Goal: Task Accomplishment & Management: Complete application form

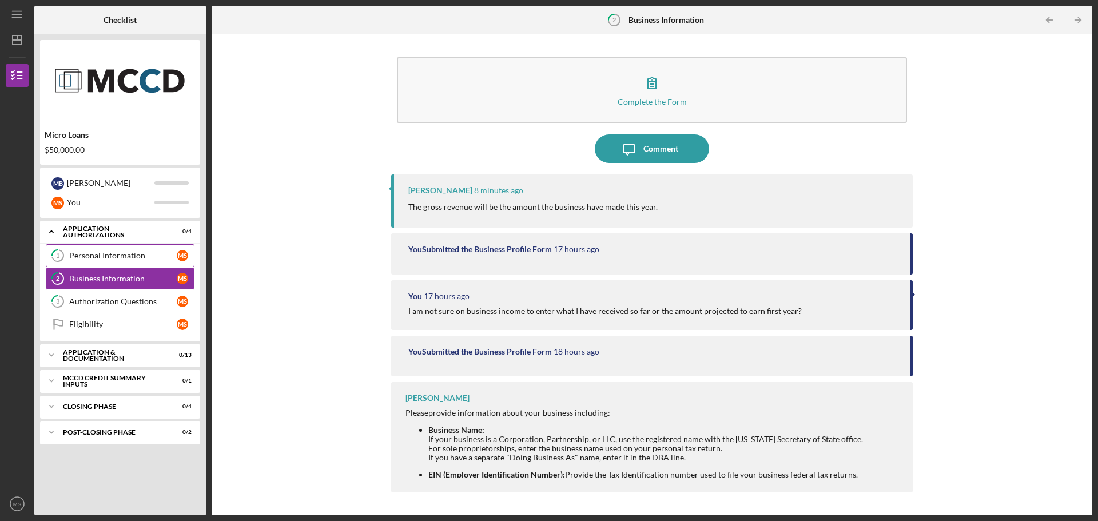
click at [141, 246] on link "1 Personal Information M S" at bounding box center [120, 255] width 149 height 23
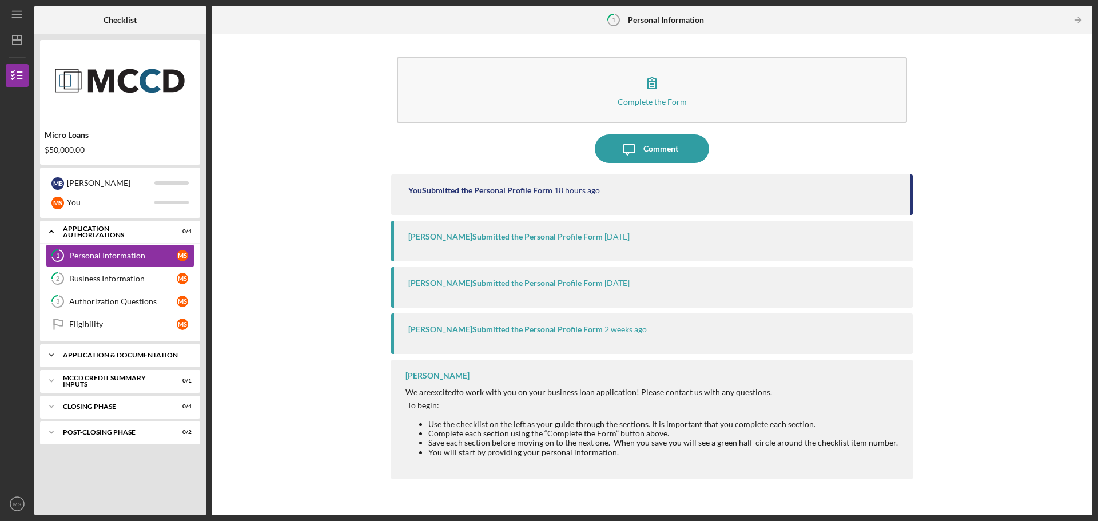
click at [114, 352] on div "Application & Documentation" at bounding box center [124, 355] width 123 height 7
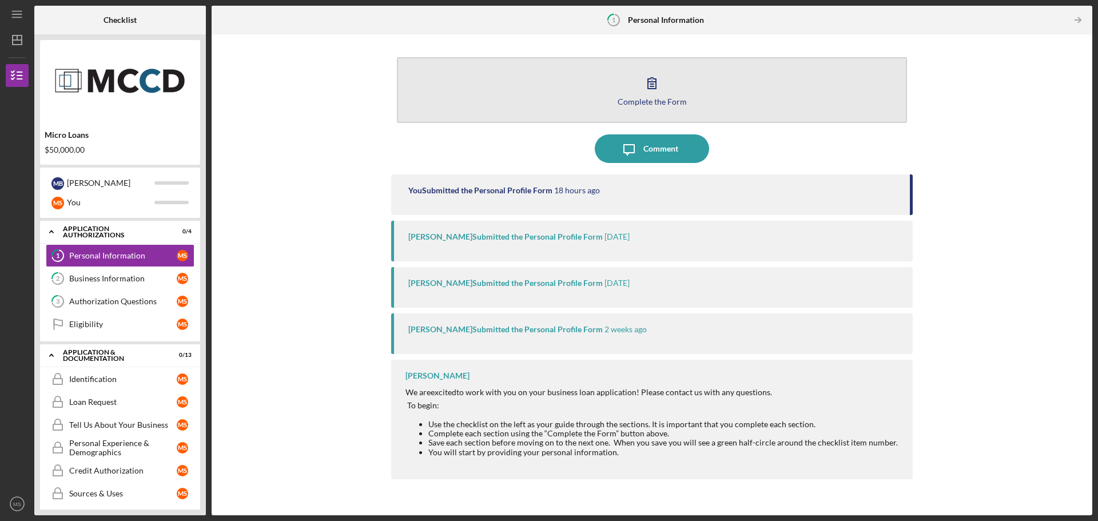
click at [669, 83] on button "Complete the Form Form" at bounding box center [652, 90] width 510 height 66
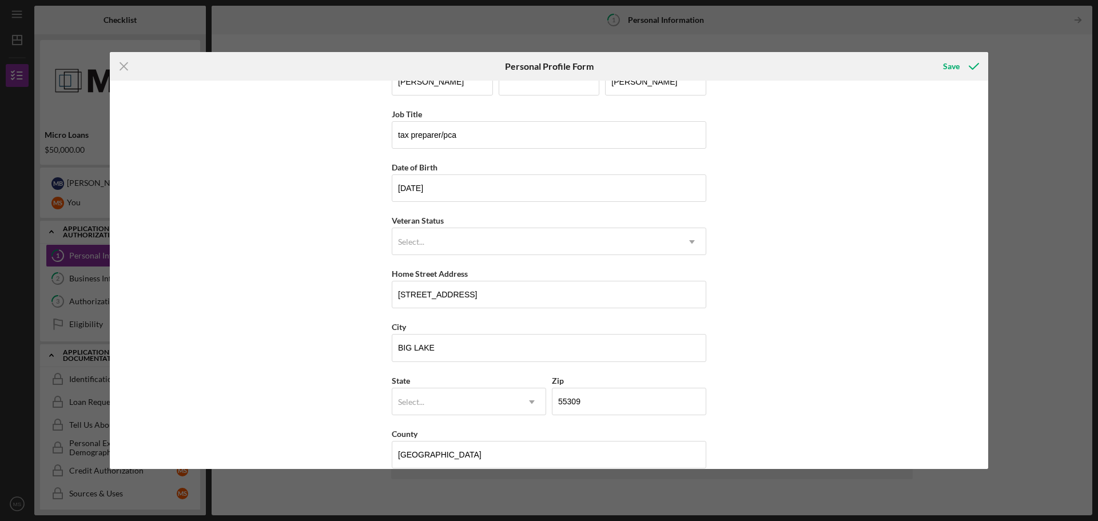
scroll to position [49, 0]
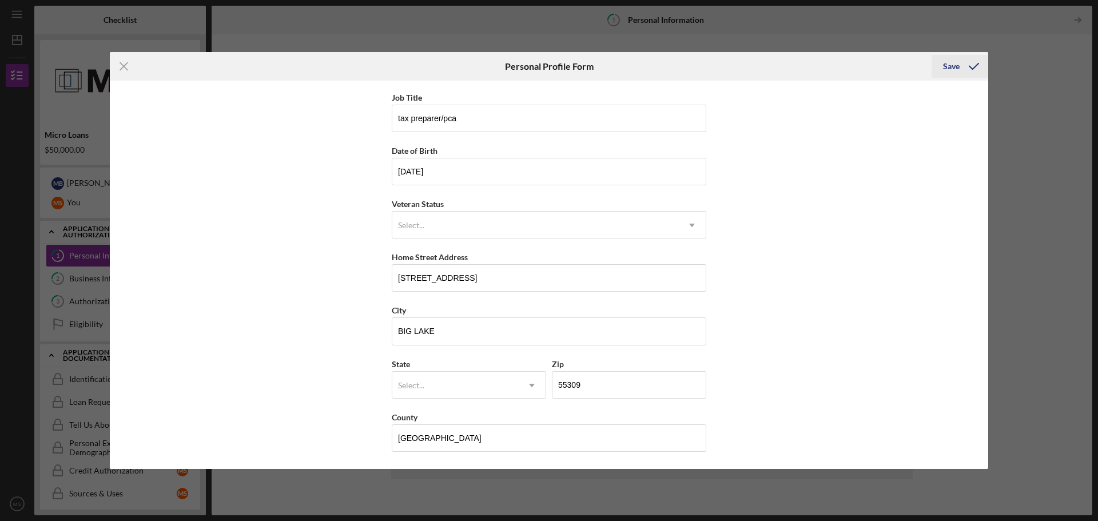
click at [945, 63] on div "Save" at bounding box center [951, 66] width 17 height 23
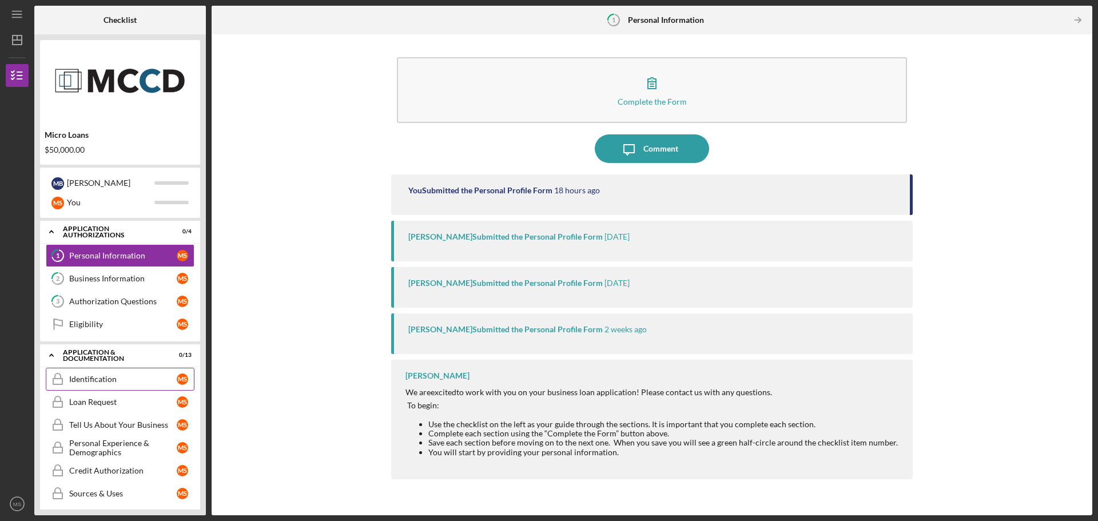
click at [120, 376] on div "Identification" at bounding box center [122, 378] width 107 height 9
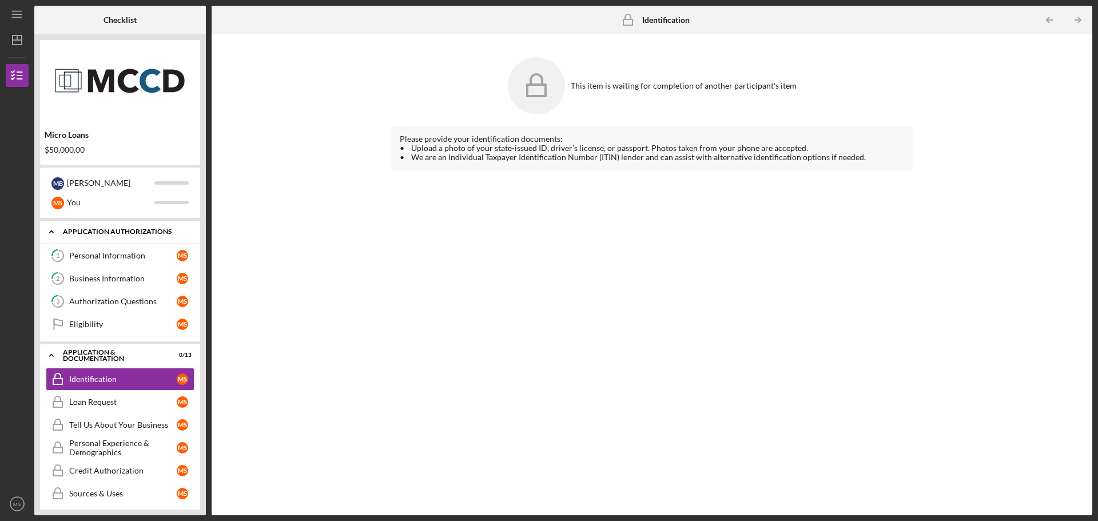
click at [85, 234] on div "Application Authorizations" at bounding box center [124, 231] width 123 height 7
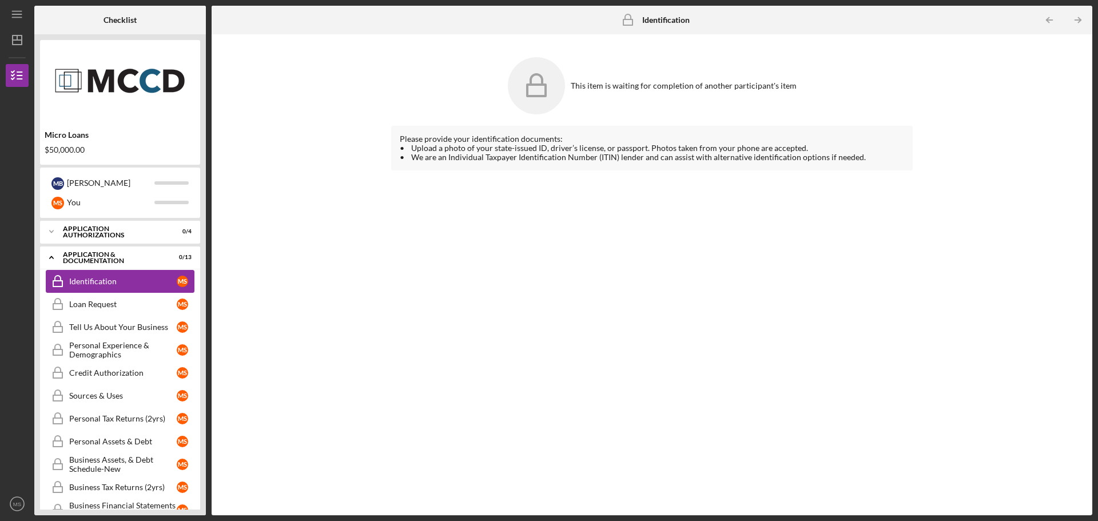
click at [101, 278] on div "Identification" at bounding box center [122, 281] width 107 height 9
click at [113, 232] on div "Application Authorizations" at bounding box center [124, 231] width 123 height 7
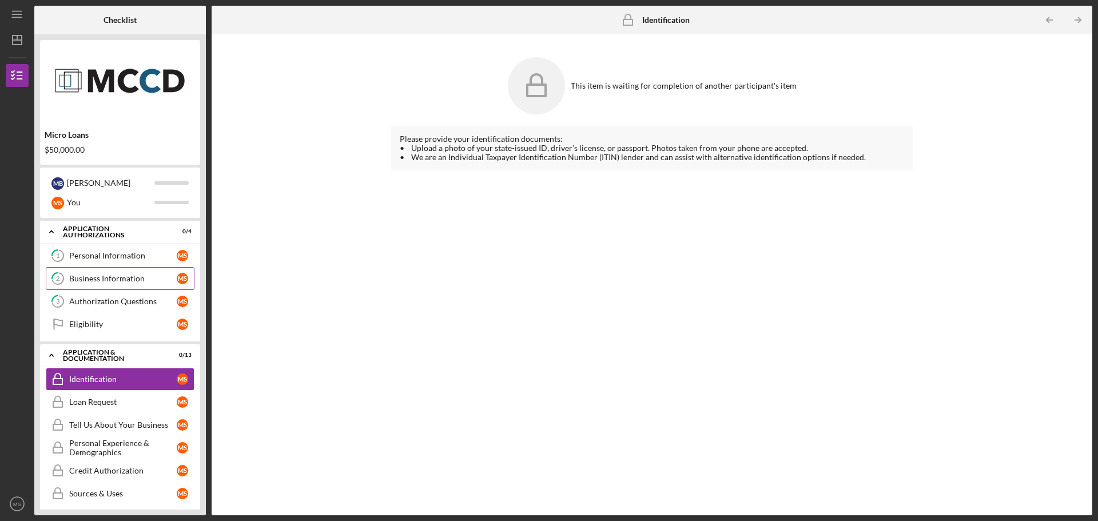
click at [101, 275] on div "Business Information" at bounding box center [122, 278] width 107 height 9
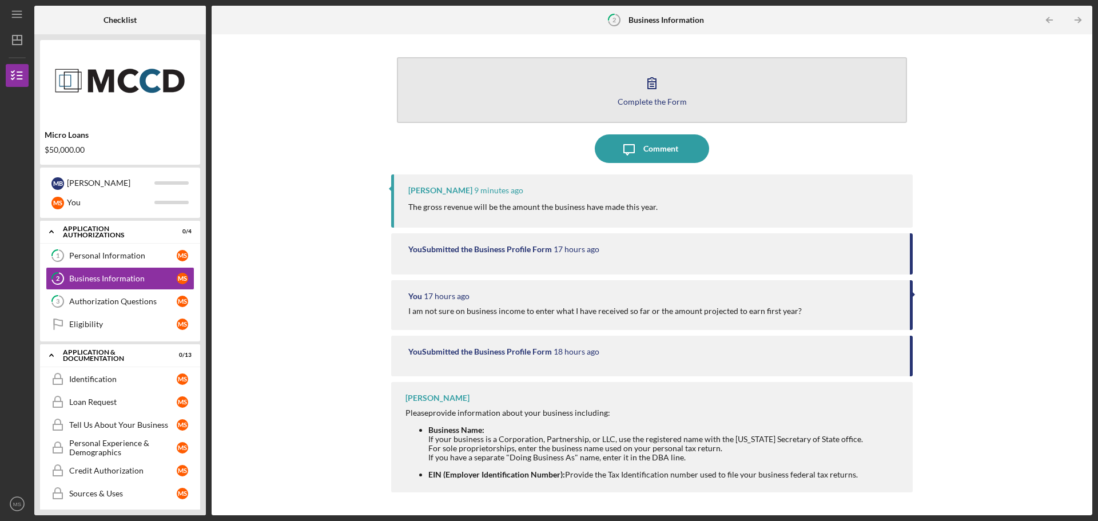
click at [643, 86] on icon "button" at bounding box center [651, 83] width 29 height 29
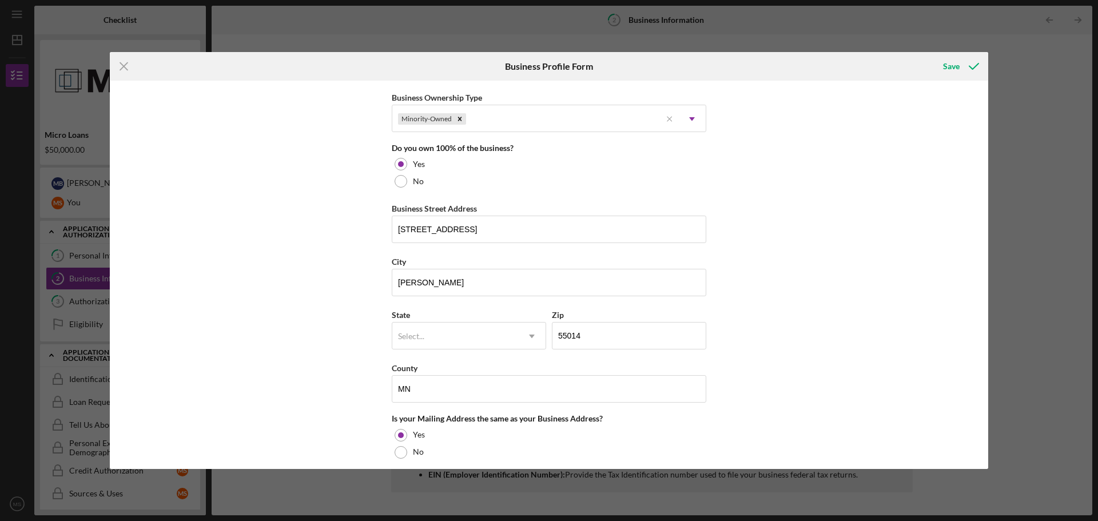
scroll to position [572, 0]
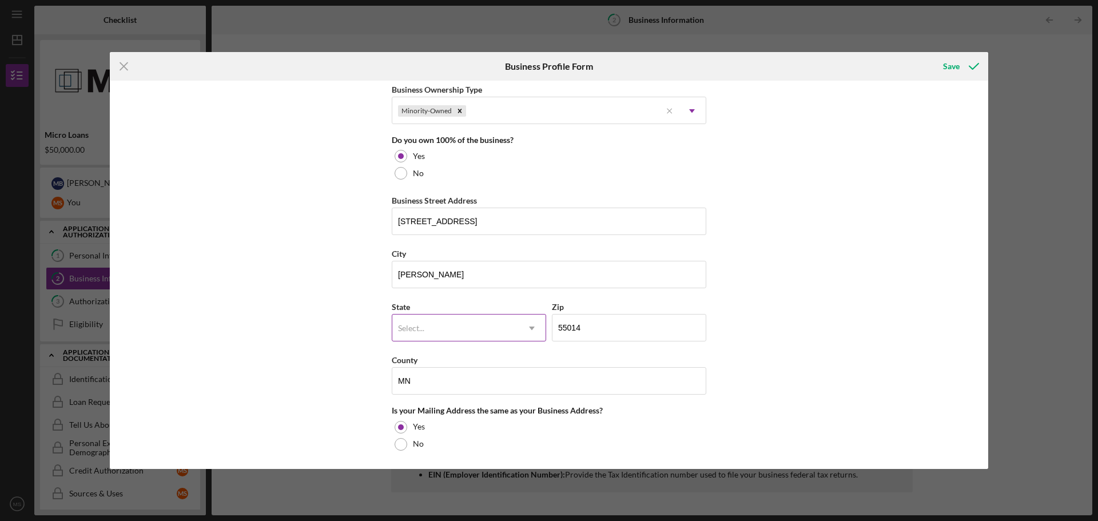
click at [450, 332] on div "Select..." at bounding box center [455, 328] width 126 height 26
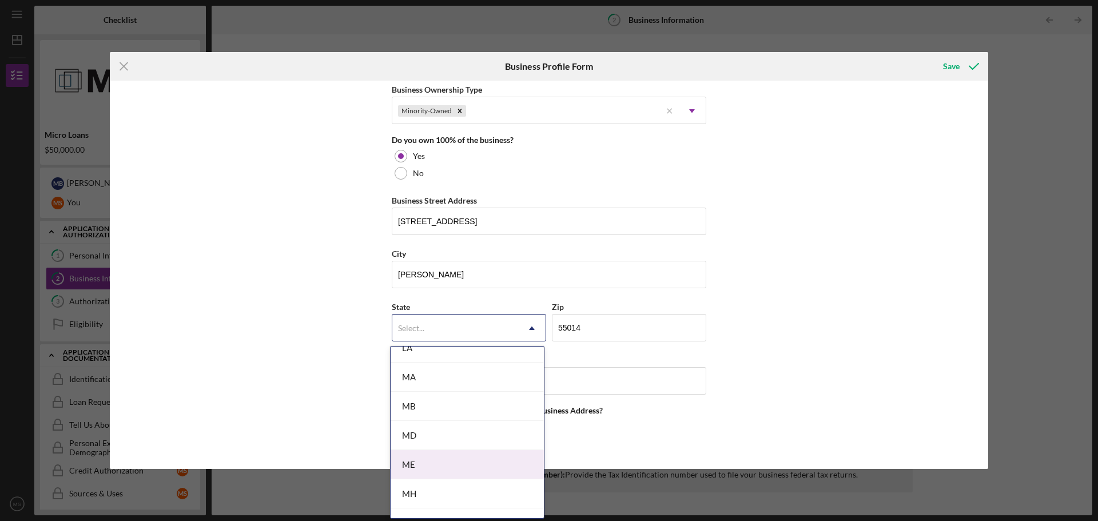
scroll to position [858, 0]
click at [459, 494] on div "MN" at bounding box center [467, 494] width 153 height 29
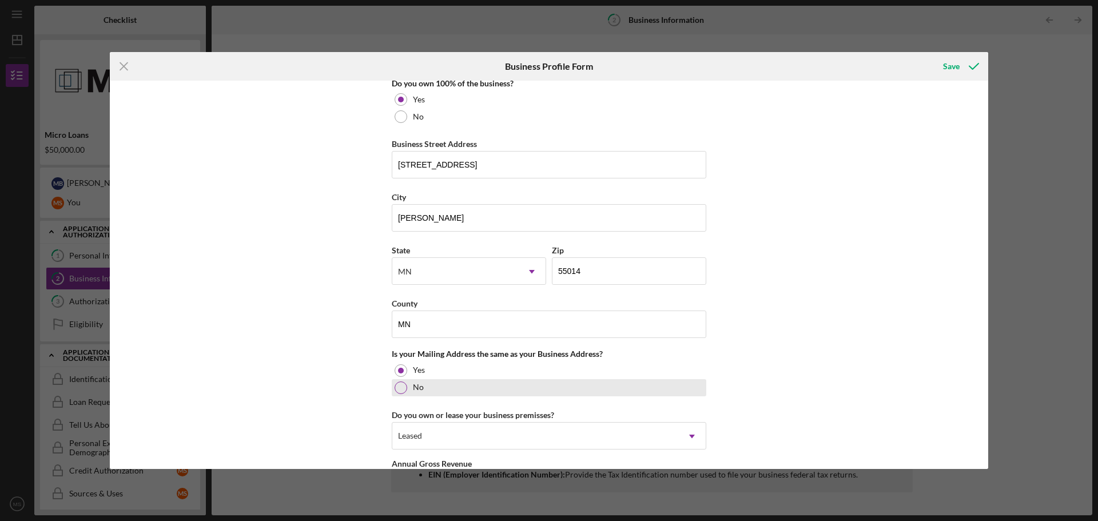
scroll to position [629, 0]
click at [442, 318] on input "MN" at bounding box center [549, 323] width 314 height 27
type input "M"
type input "a"
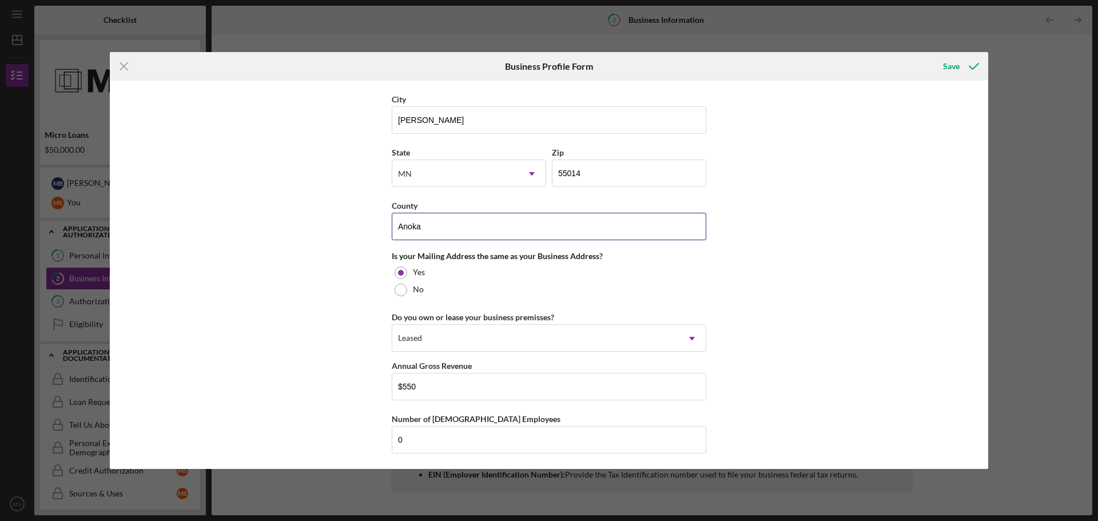
scroll to position [743, 0]
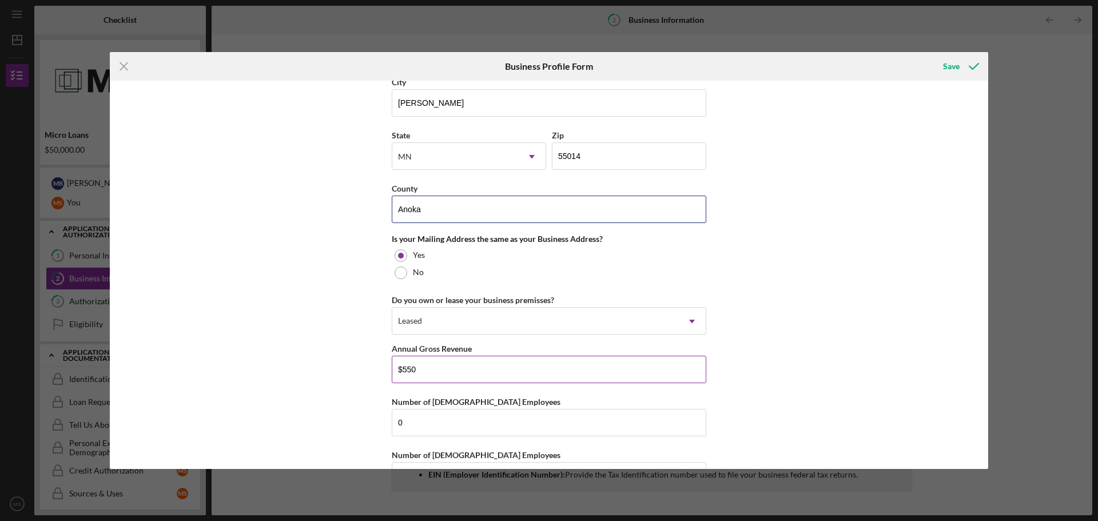
type input "Anoka"
click at [413, 369] on input "$550" at bounding box center [549, 369] width 314 height 27
type input "$5"
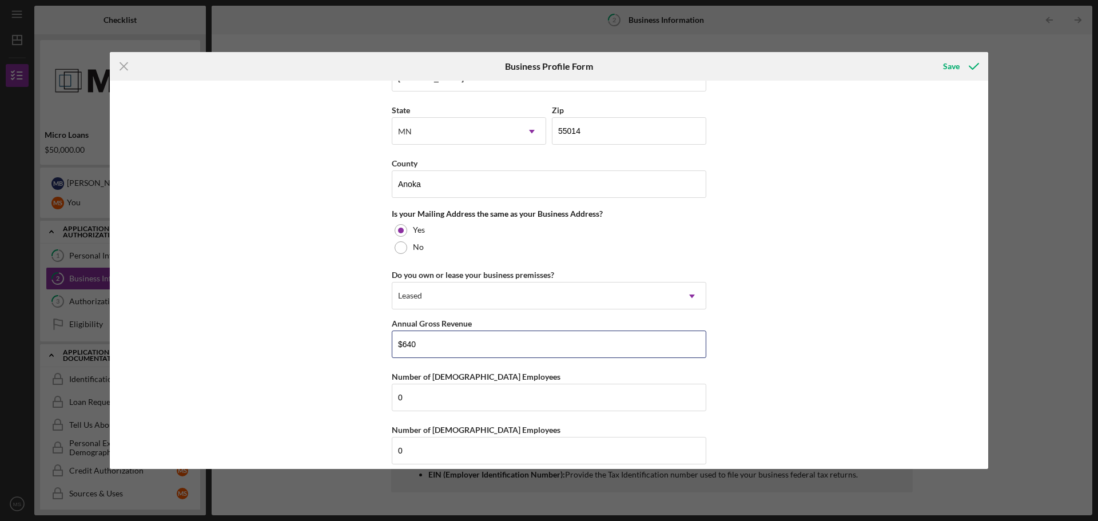
scroll to position [781, 0]
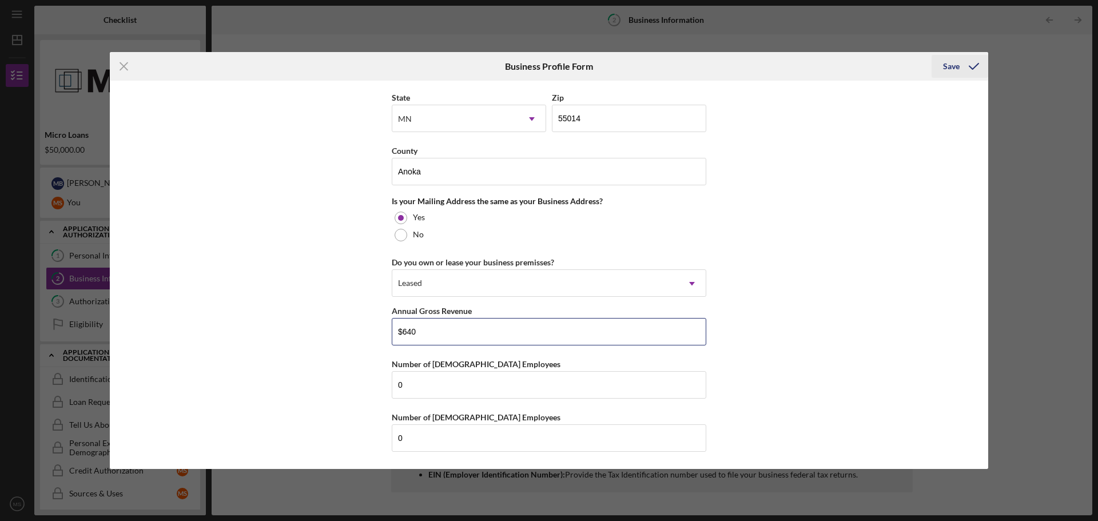
type input "$640"
click at [962, 59] on icon "submit" at bounding box center [973, 66] width 29 height 29
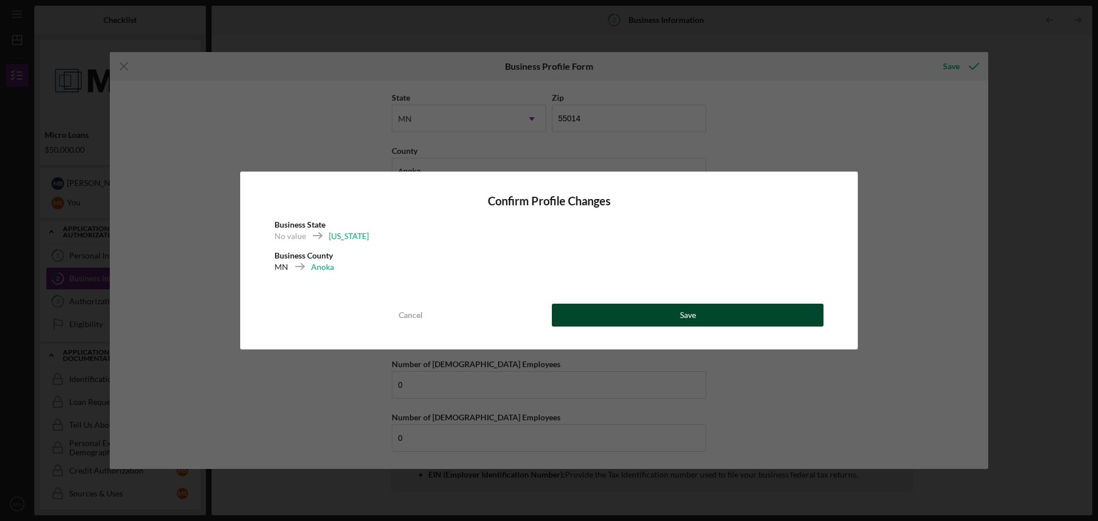
click at [658, 316] on button "Save" at bounding box center [688, 315] width 272 height 23
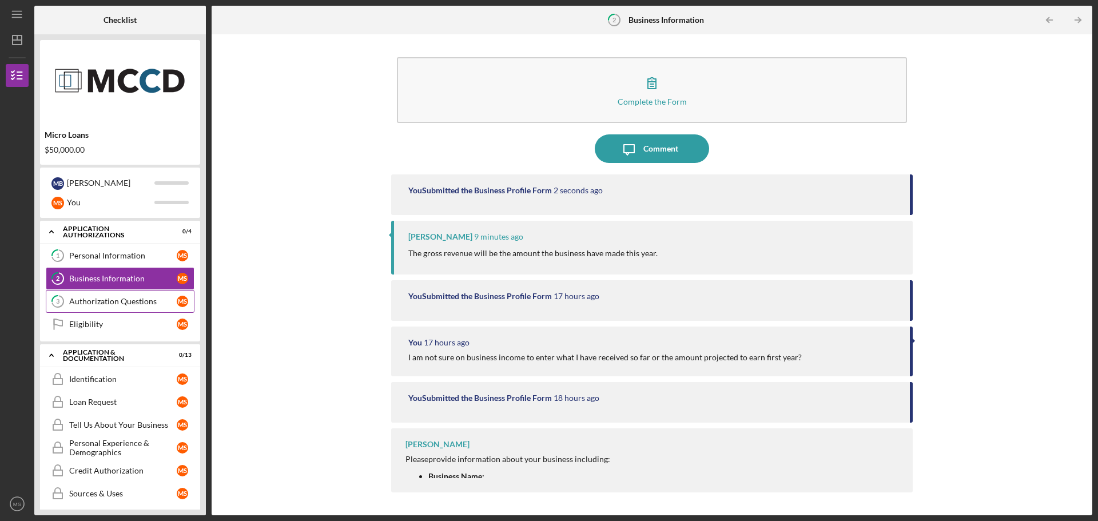
click at [164, 300] on div "Authorization Questions" at bounding box center [122, 301] width 107 height 9
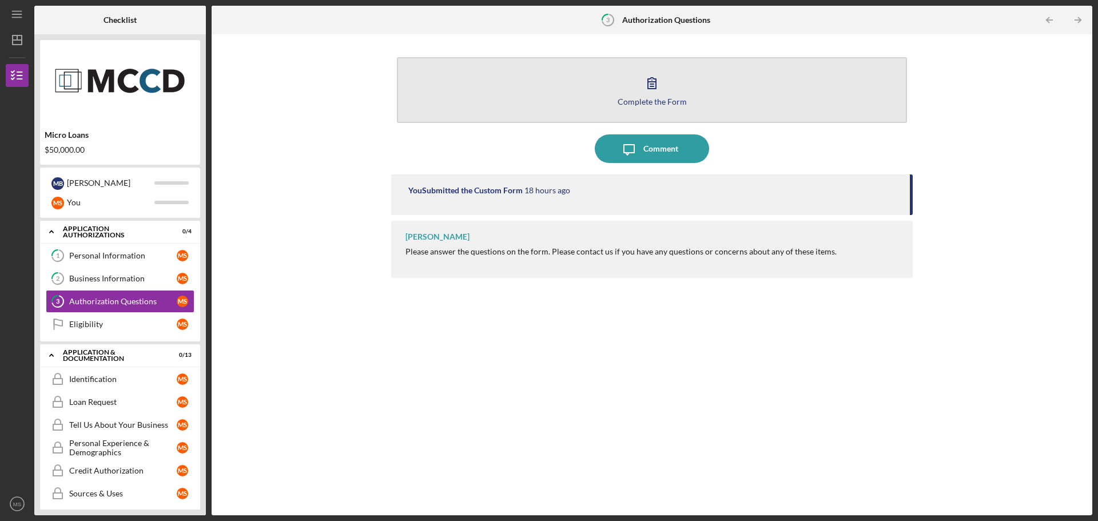
click at [724, 107] on button "Complete the Form Form" at bounding box center [652, 90] width 510 height 66
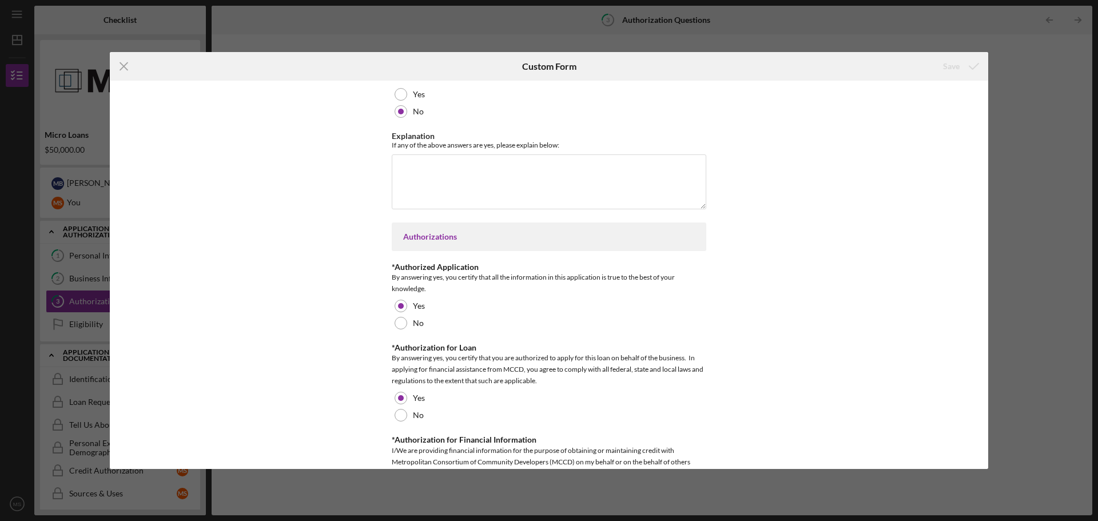
scroll to position [606, 0]
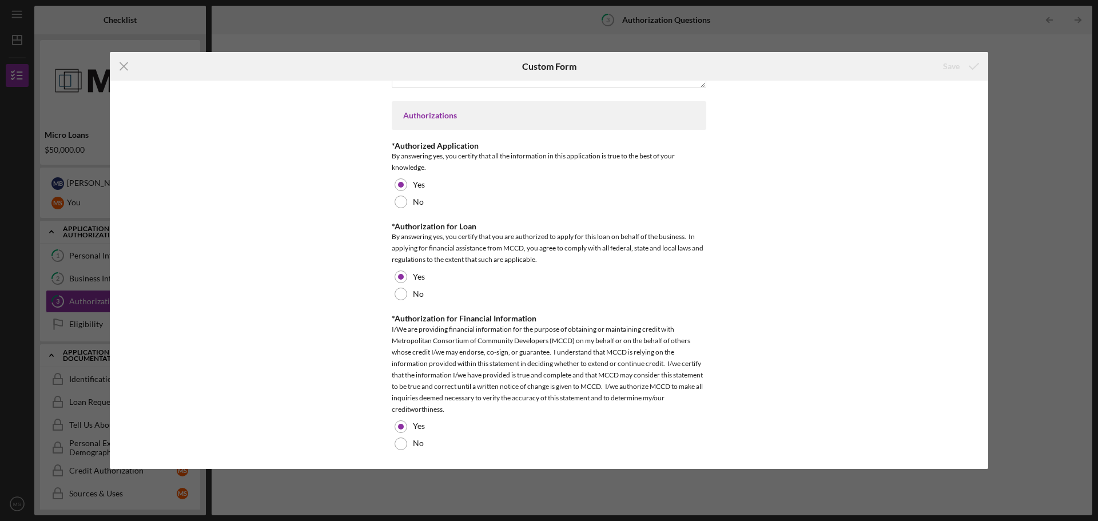
click at [809, 22] on div "Icon/Menu Close Custom Form Save Disclosures Type of Business *Disqualified Bus…" at bounding box center [549, 260] width 1098 height 521
click at [127, 67] on icon "Icon/Menu Close" at bounding box center [124, 66] width 29 height 29
